Goal: Task Accomplishment & Management: Manage account settings

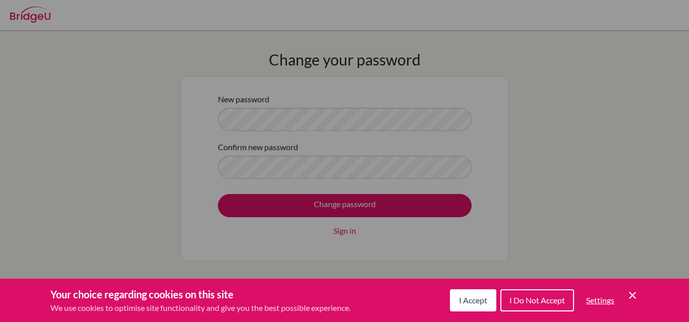
click at [482, 297] on span "I Accept" at bounding box center [473, 301] width 28 height 10
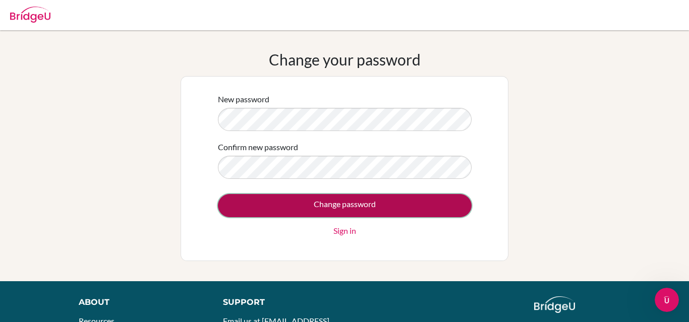
click at [427, 201] on input "Change password" at bounding box center [345, 205] width 254 height 23
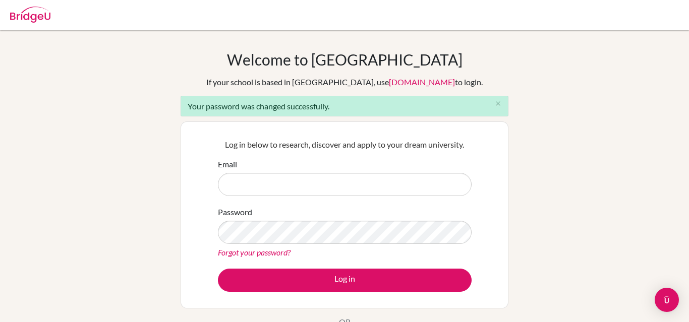
click at [418, 169] on div "Email" at bounding box center [345, 177] width 254 height 38
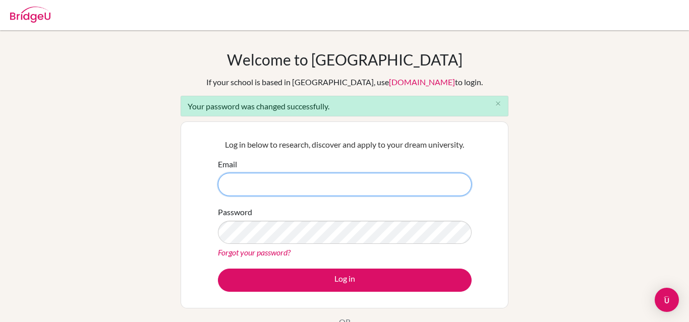
click at [417, 176] on input "Email" at bounding box center [345, 184] width 254 height 23
type input "luciannasofiamr@amschool.org"
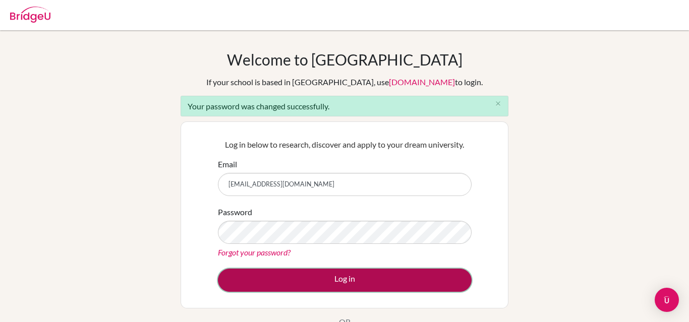
click at [331, 288] on button "Log in" at bounding box center [345, 280] width 254 height 23
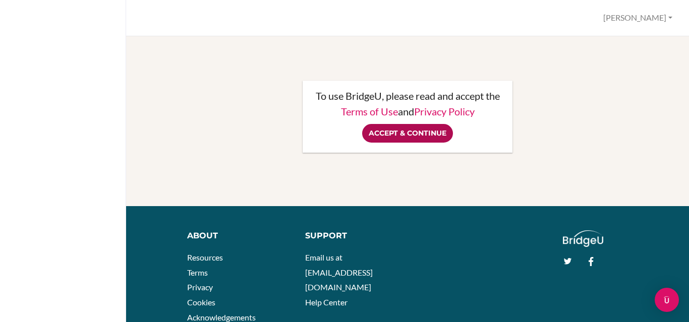
click at [413, 133] on input "Accept & Continue" at bounding box center [407, 133] width 91 height 19
